Goal: Information Seeking & Learning: Learn about a topic

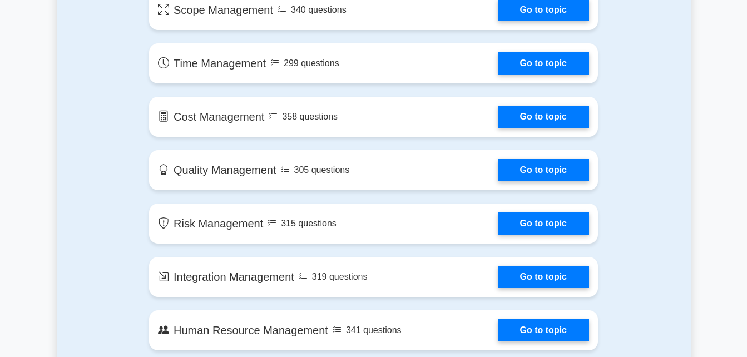
scroll to position [720, 0]
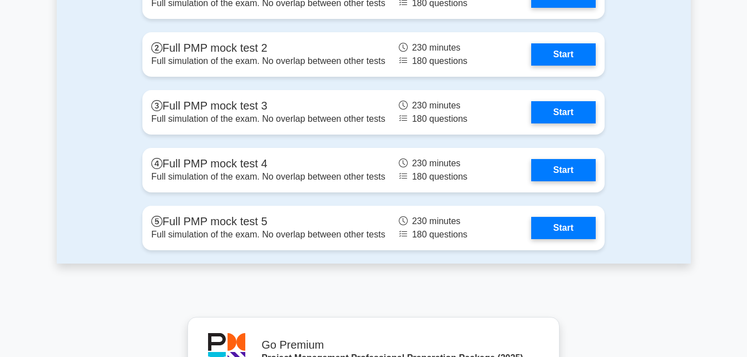
scroll to position [3321, 0]
